Goal: Task Accomplishment & Management: Manage account settings

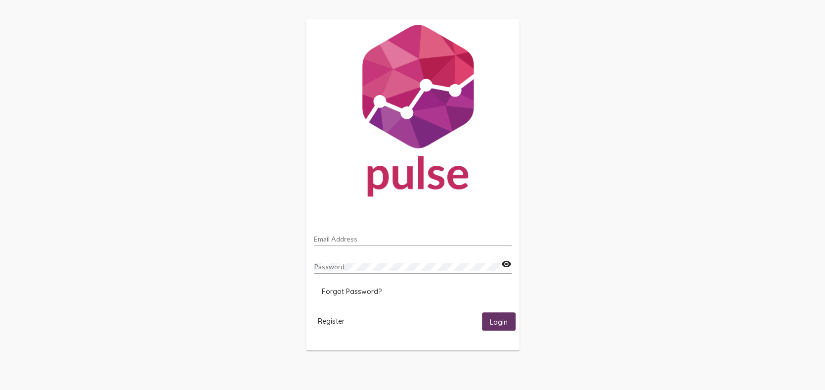
click at [367, 233] on div "Email Address" at bounding box center [413, 235] width 198 height 19
click at [367, 236] on input "Email Address" at bounding box center [413, 239] width 198 height 8
type input "[EMAIL_ADDRESS][DOMAIN_NAME]"
click at [365, 291] on span "Forgot Password?" at bounding box center [352, 291] width 60 height 9
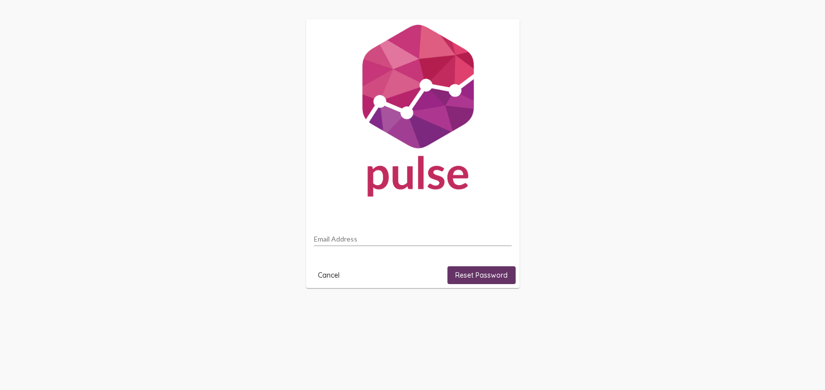
click at [351, 232] on div "Email Address" at bounding box center [413, 235] width 198 height 19
click at [352, 239] on input "Email Address" at bounding box center [413, 239] width 198 height 8
type input "[EMAIL_ADDRESS][DOMAIN_NAME]"
click at [488, 275] on span "Reset Password" at bounding box center [481, 274] width 52 height 9
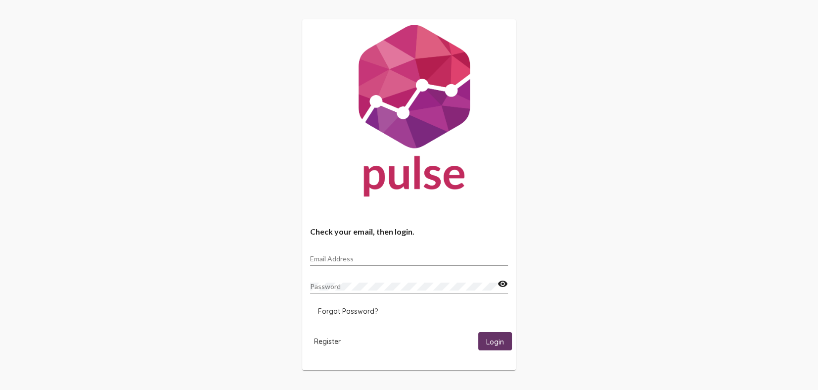
click at [372, 256] on input "Email Address" at bounding box center [409, 259] width 198 height 8
type input "[EMAIL_ADDRESS][DOMAIN_NAME]"
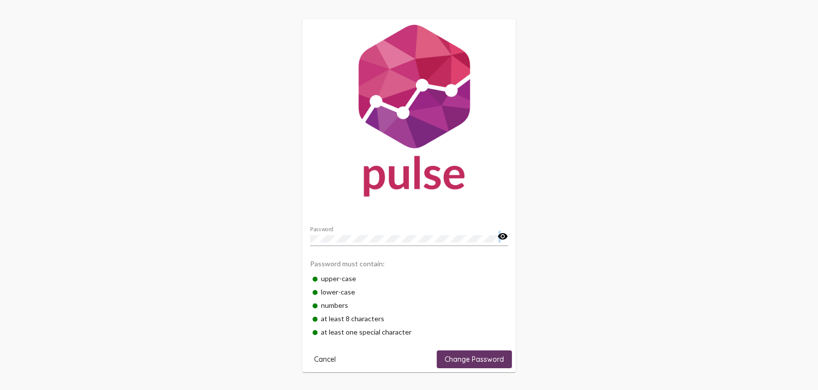
click at [498, 239] on mat-icon "visibility" at bounding box center [502, 236] width 10 height 12
click at [469, 352] on button "Change Password" at bounding box center [474, 359] width 75 height 18
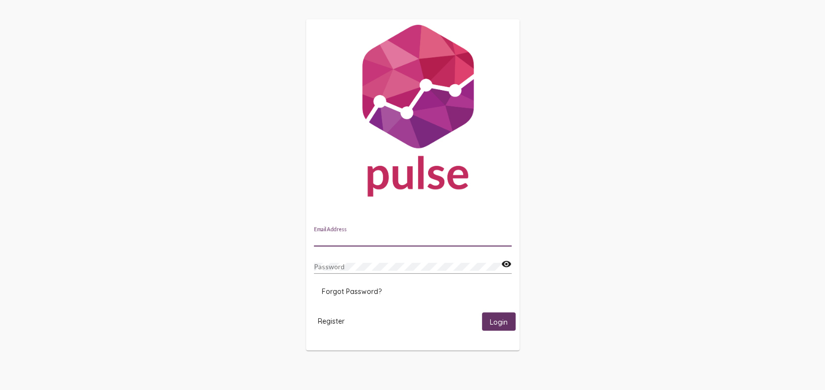
click at [364, 240] on input "Email Address" at bounding box center [413, 239] width 198 height 8
type input "[EMAIL_ADDRESS][DOMAIN_NAME]"
click at [347, 259] on div "Password" at bounding box center [407, 263] width 187 height 19
click at [482, 312] on button "Login" at bounding box center [499, 321] width 34 height 18
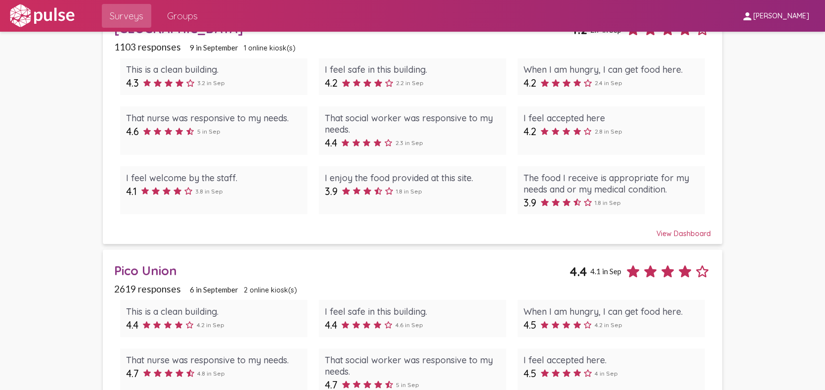
scroll to position [98, 0]
